Goal: Information Seeking & Learning: Learn about a topic

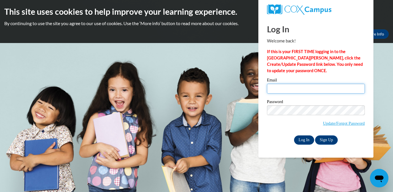
type input "[EMAIL_ADDRESS][DOMAIN_NAME]"
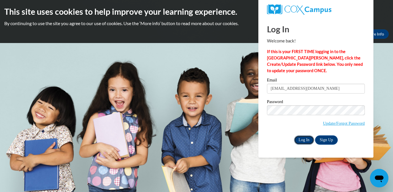
click at [302, 137] on input "Log In" at bounding box center [304, 139] width 20 height 9
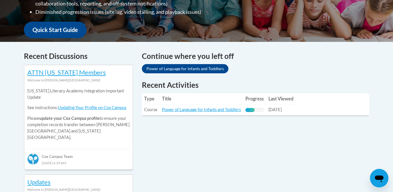
scroll to position [203, 0]
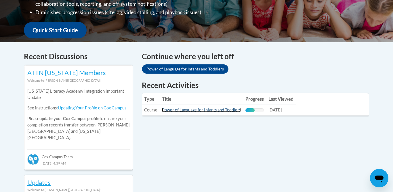
click at [222, 111] on link "Power of Language for Infants and Toddlers" at bounding box center [201, 109] width 79 height 5
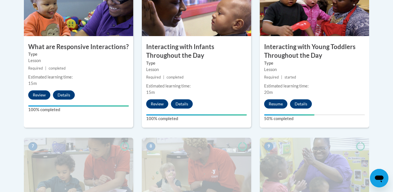
scroll to position [369, 0]
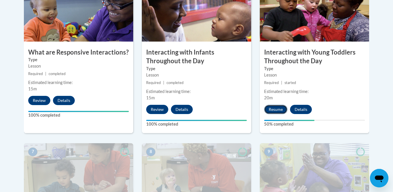
click at [279, 105] on button "Resume" at bounding box center [275, 109] width 23 height 9
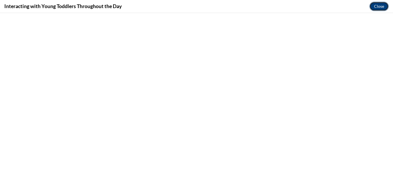
click at [379, 5] on button "Close" at bounding box center [379, 6] width 19 height 9
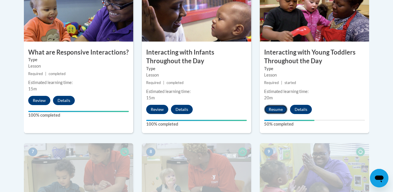
click at [277, 105] on button "Resume" at bounding box center [275, 109] width 23 height 9
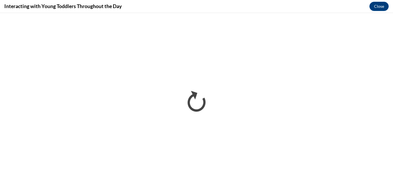
scroll to position [0, 0]
